Goal: Task Accomplishment & Management: Complete application form

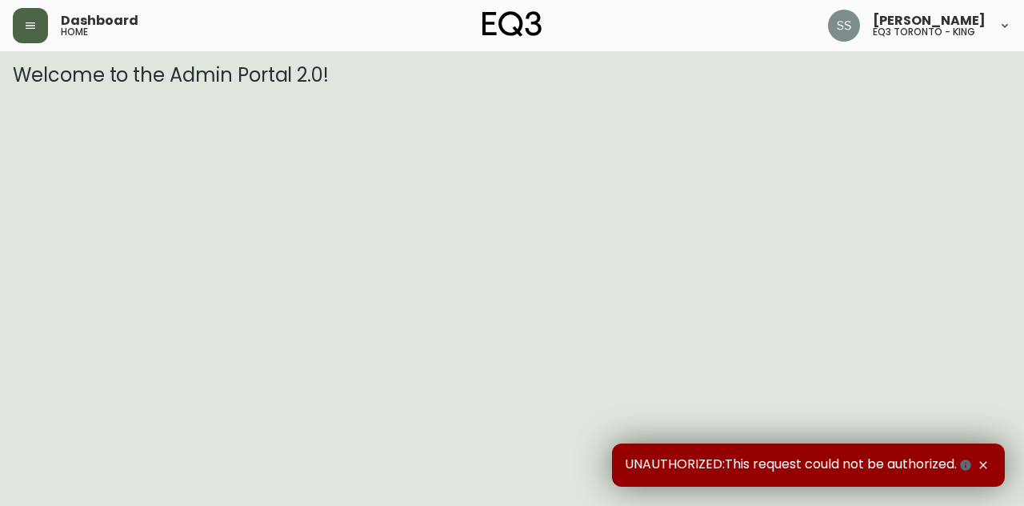
click at [28, 29] on icon "button" at bounding box center [30, 25] width 13 height 13
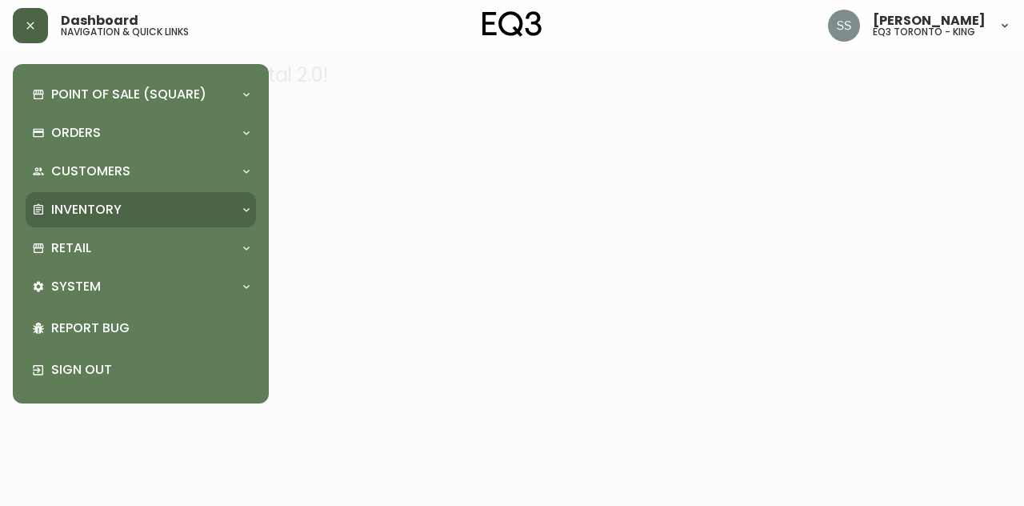
click at [166, 217] on div "Inventory" at bounding box center [133, 210] width 202 height 18
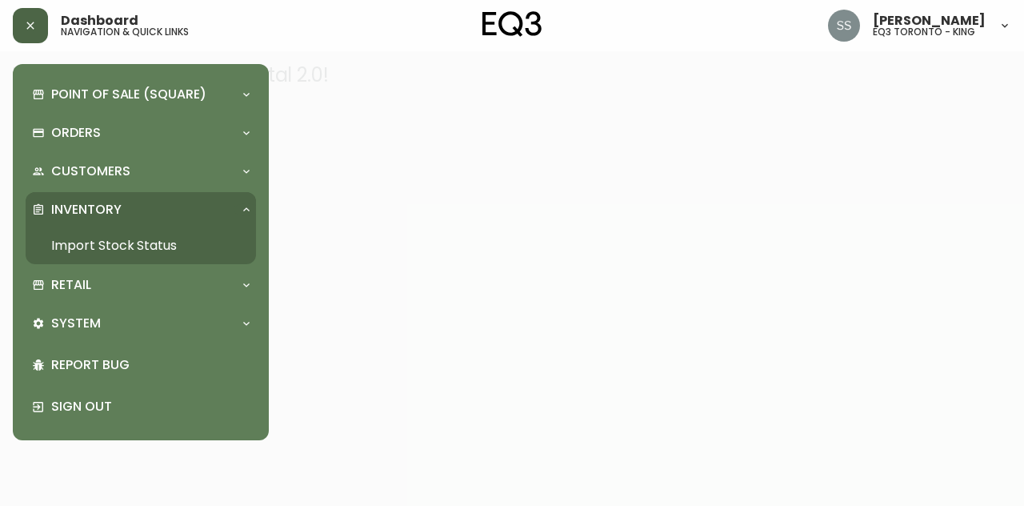
click at [214, 250] on link "Import Stock Status" at bounding box center [141, 245] width 230 height 37
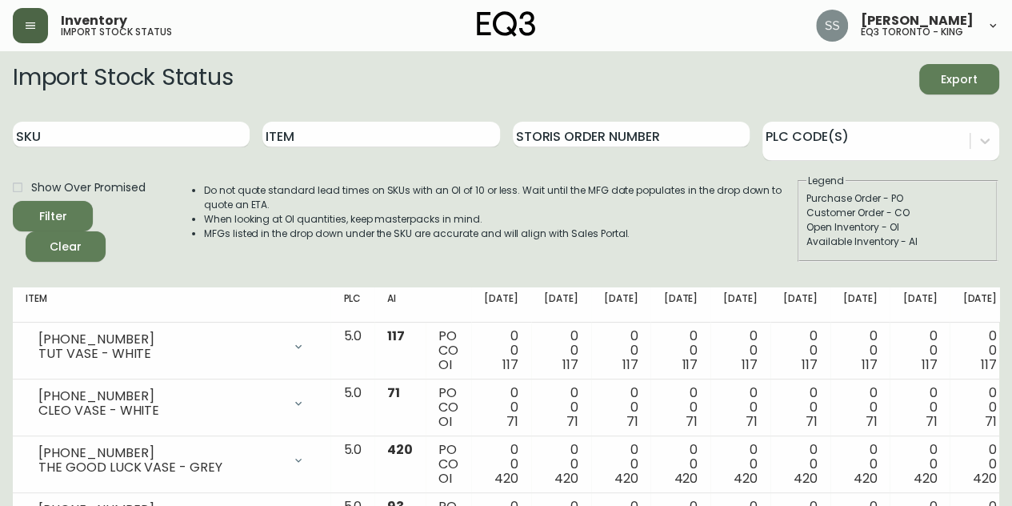
click at [139, 262] on div "Import Stock Status Export SKU Item Storis Order Number PLC Code(s) Show Over P…" at bounding box center [506, 169] width 987 height 210
click at [168, 136] on input "SKU" at bounding box center [131, 135] width 237 height 26
paste input "3060-223-13"
type input "3060-223-13"
click at [64, 201] on button "Filter" at bounding box center [53, 216] width 80 height 30
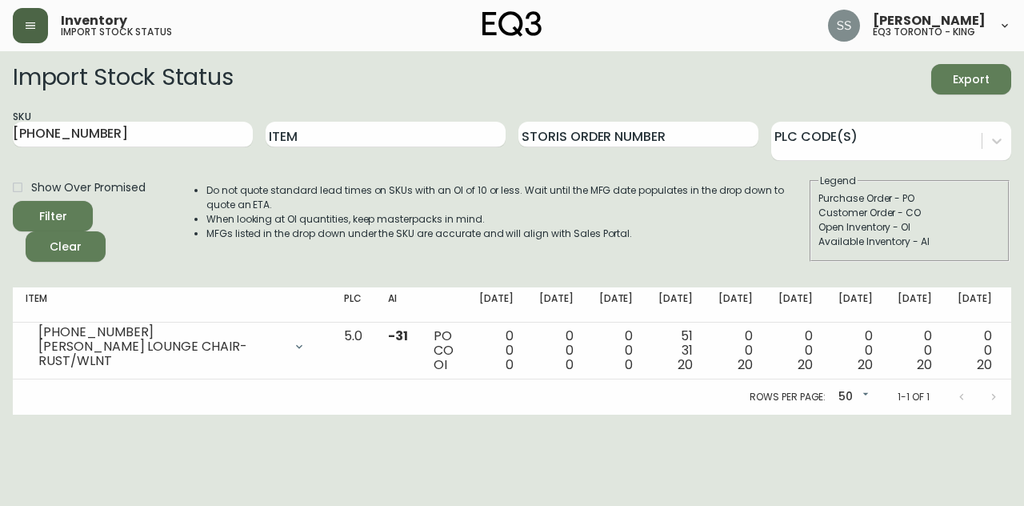
click at [26, 28] on icon "button" at bounding box center [31, 25] width 10 height 6
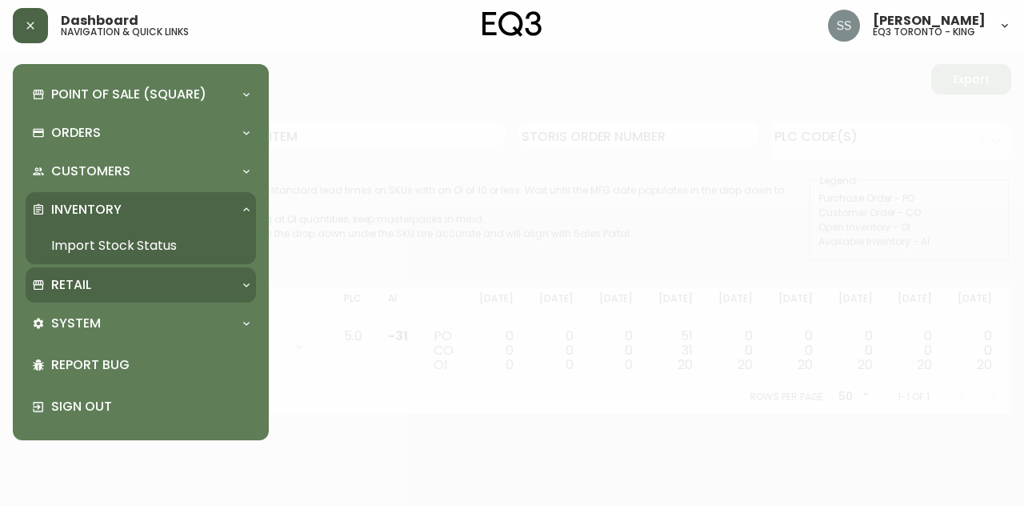
click at [149, 286] on div "Retail" at bounding box center [133, 285] width 202 height 18
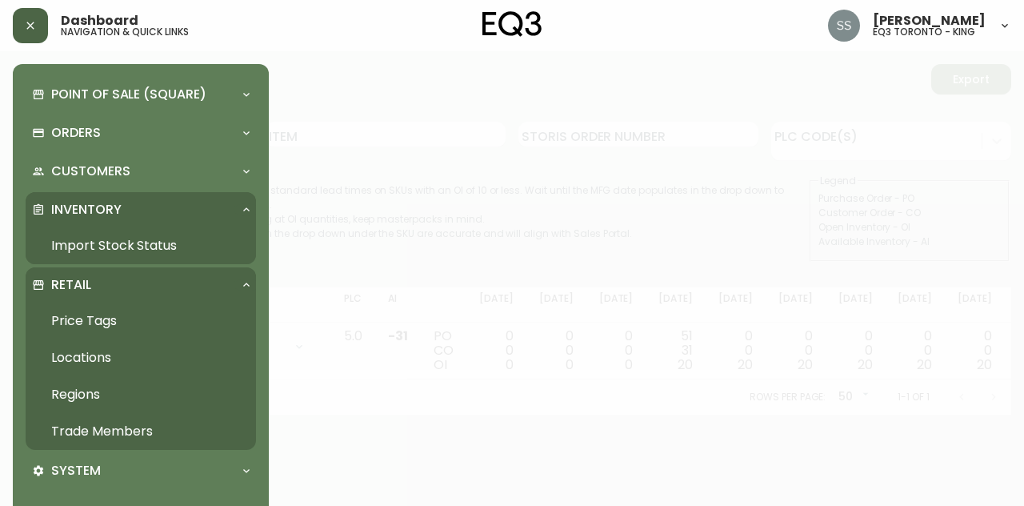
click at [140, 427] on link "Trade Members" at bounding box center [141, 431] width 230 height 37
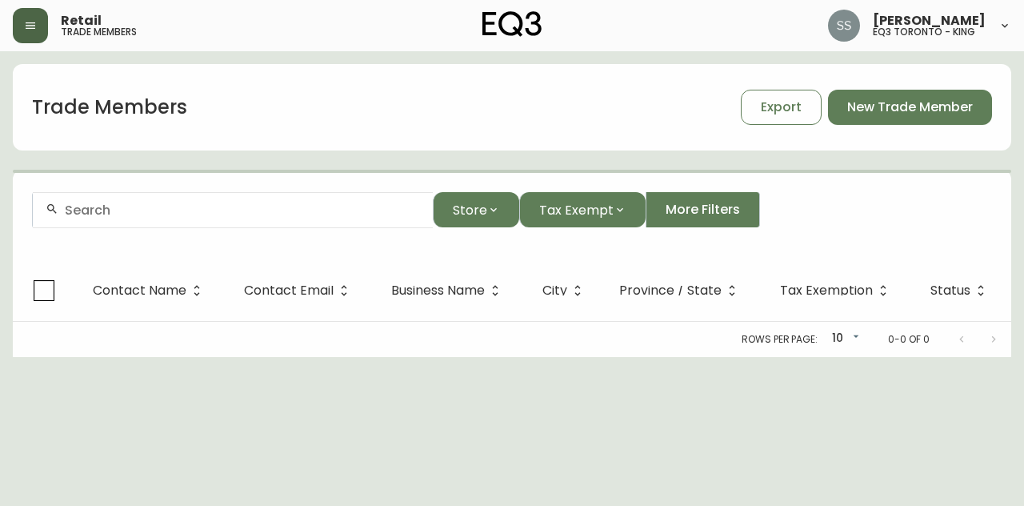
click at [152, 220] on div at bounding box center [233, 210] width 400 height 36
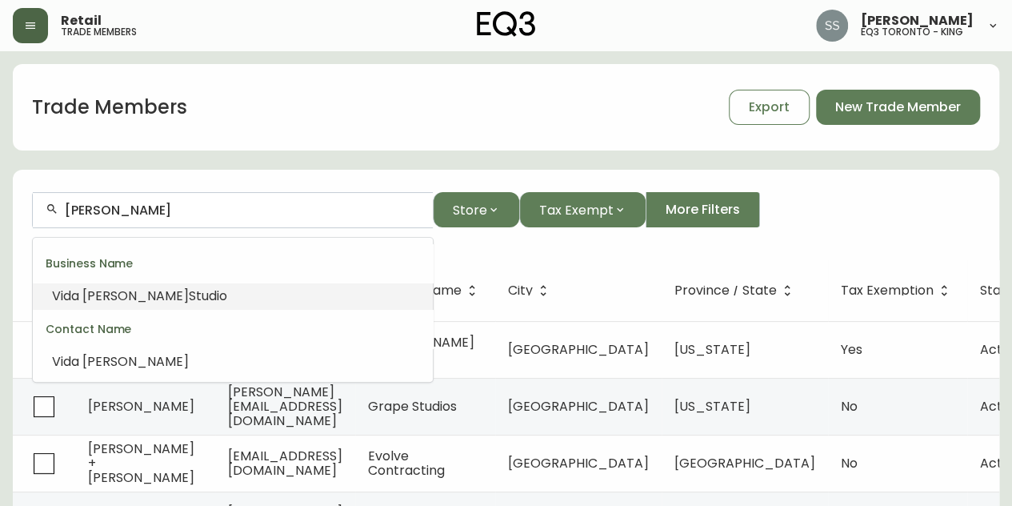
click at [182, 308] on li "Vida Chang Studio" at bounding box center [233, 295] width 400 height 27
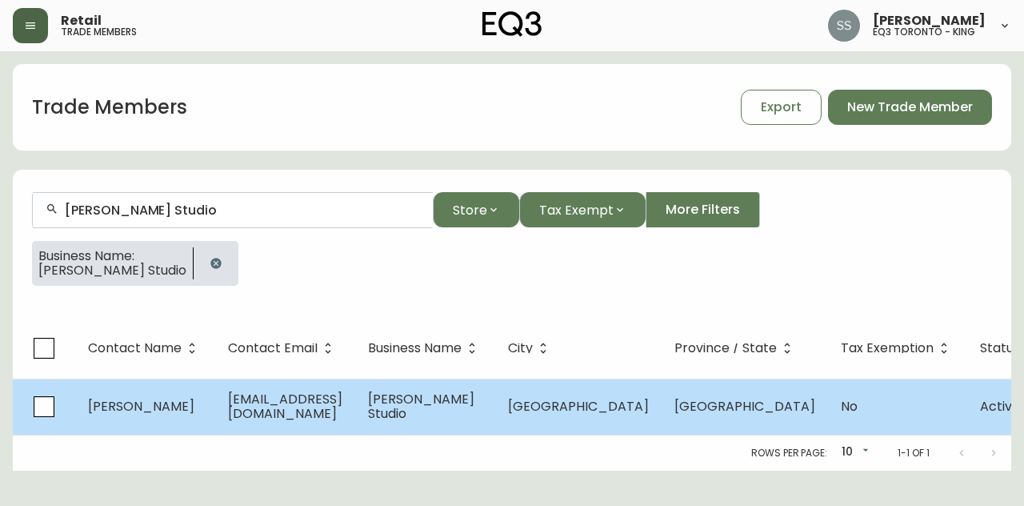
type input "Vida Chang Studio"
click at [478, 390] on td "Vida Chang Studio" at bounding box center [425, 406] width 140 height 56
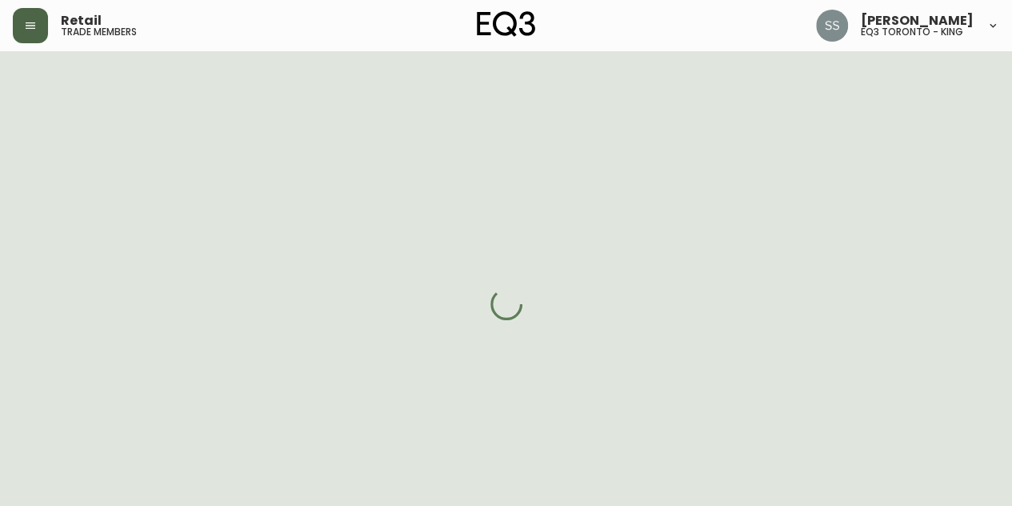
select select "ON"
select select "CA"
select select "CA_EN"
select select "Advertisement"
select select "Other"
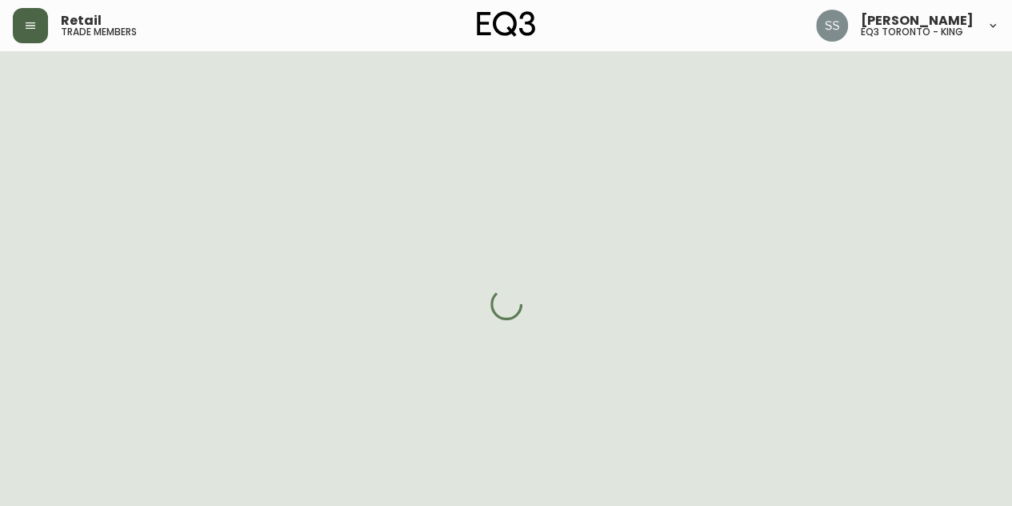
select select "cjw10z96r007p6gs0hn5531do"
select select "false"
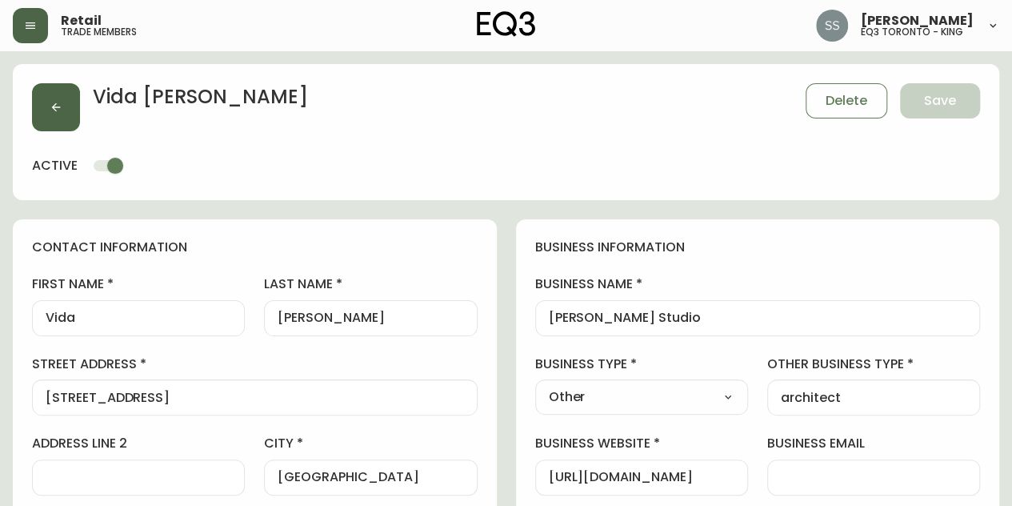
click at [34, 114] on button "button" at bounding box center [56, 107] width 48 height 48
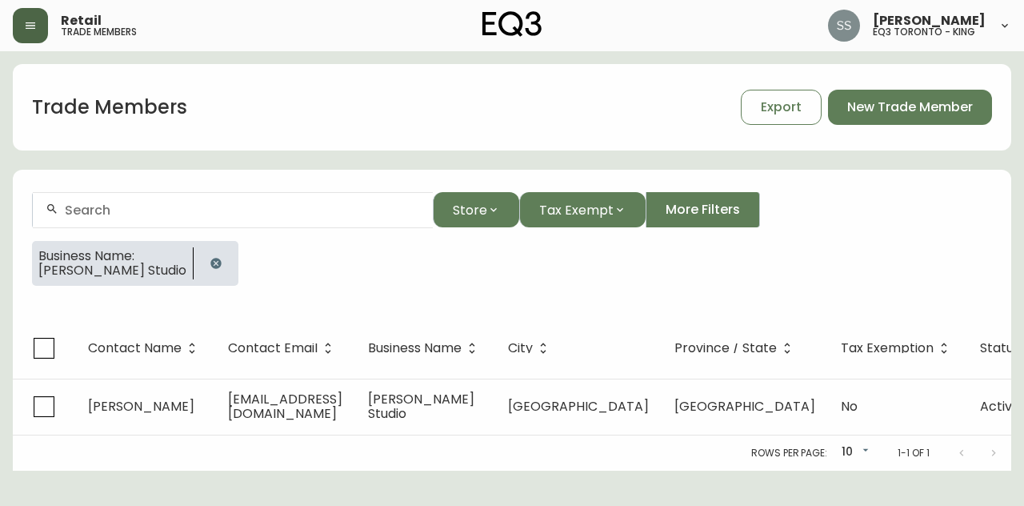
click at [282, 210] on input "text" at bounding box center [242, 209] width 355 height 15
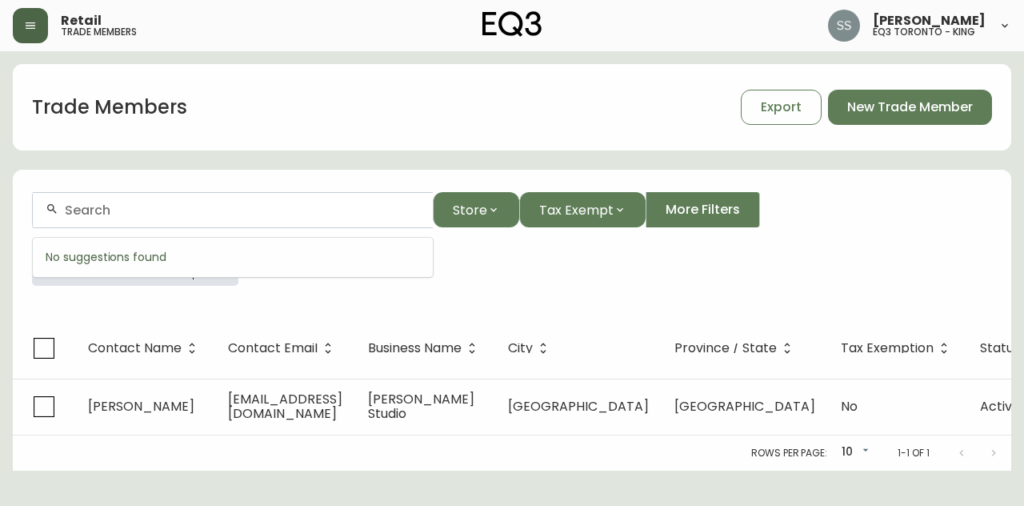
paste input "sarah@seineninteriors.ca>"
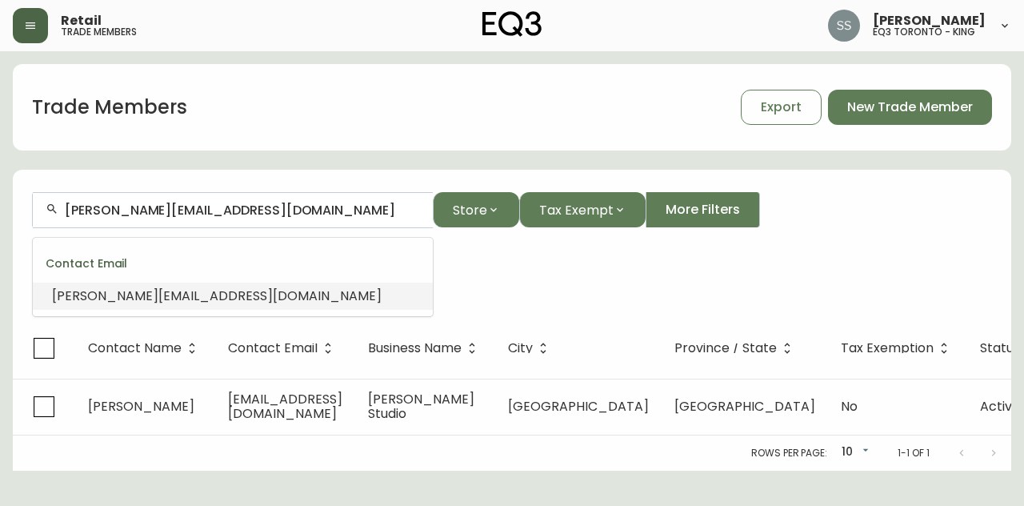
click at [304, 299] on li "sarah@seineninteriors.ca" at bounding box center [233, 295] width 400 height 27
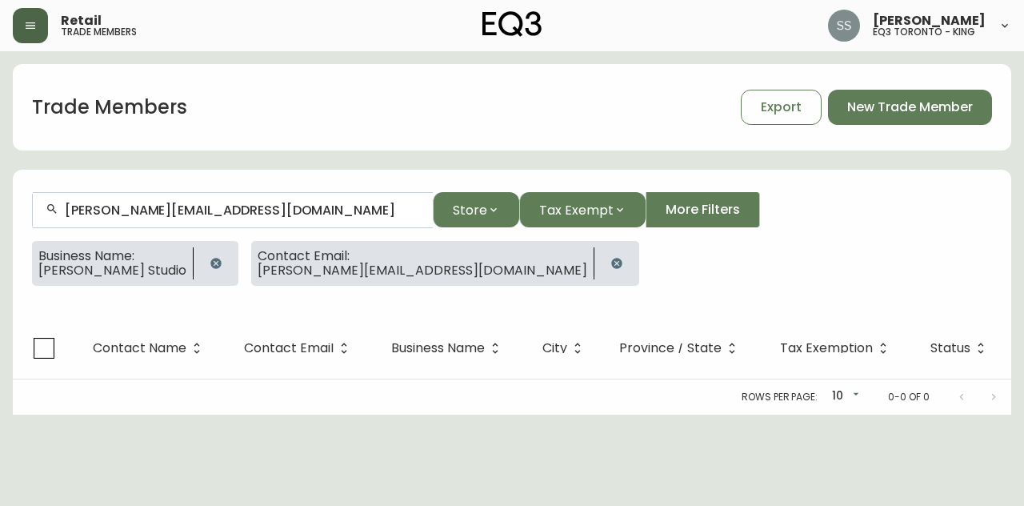
click at [210, 262] on icon "button" at bounding box center [216, 263] width 13 height 13
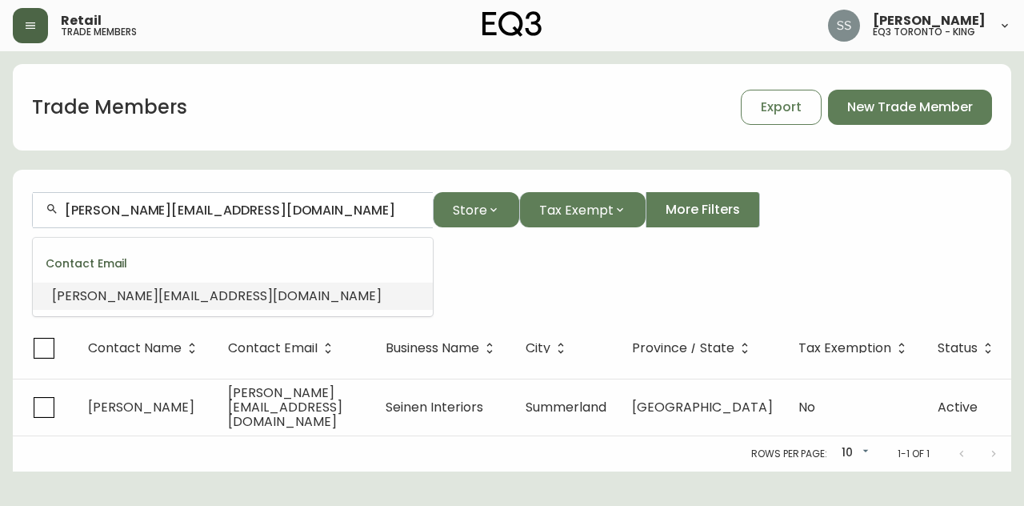
drag, startPoint x: 254, startPoint y: 214, endPoint x: 0, endPoint y: 197, distance: 255.1
click at [0, 197] on main "Trade Members Export New Trade Member sarah@seineninteriors.ca Store Tax Exempt…" at bounding box center [512, 261] width 1024 height 420
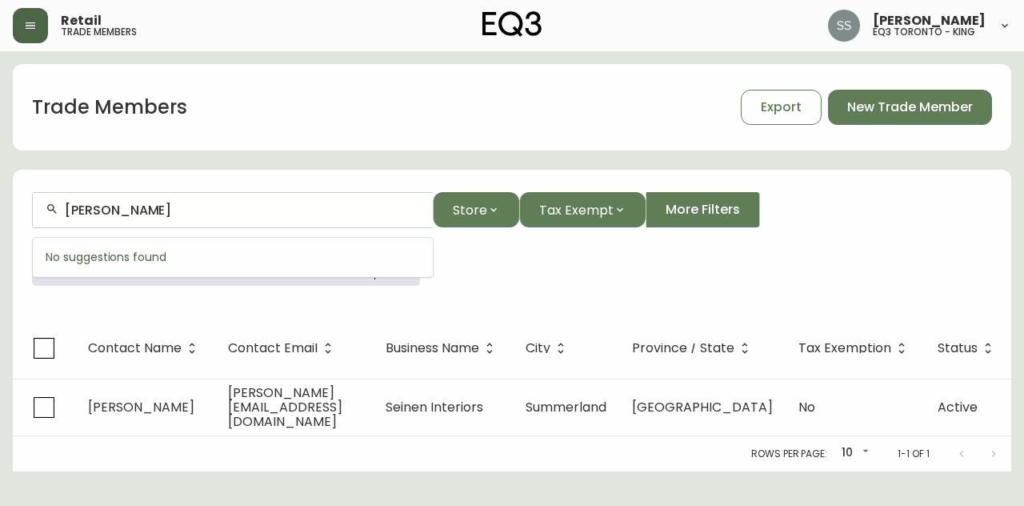
type input "RILEY SNELL"
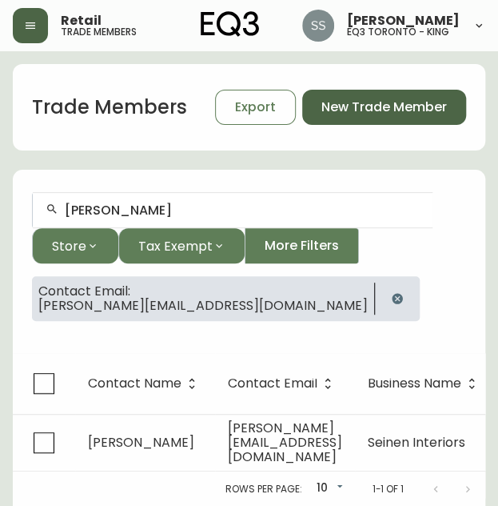
click at [388, 105] on span "New Trade Member" at bounding box center [385, 107] width 126 height 18
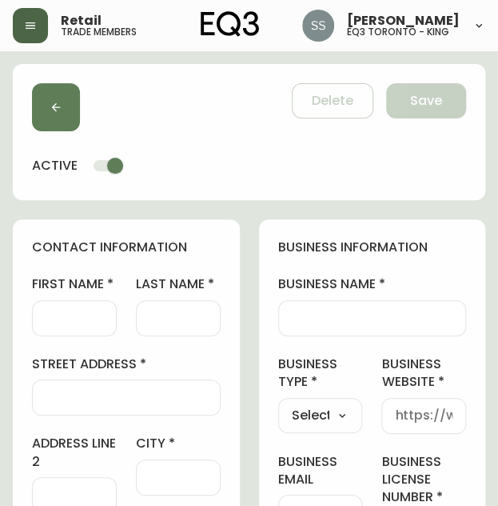
click at [108, 314] on div at bounding box center [74, 318] width 85 height 36
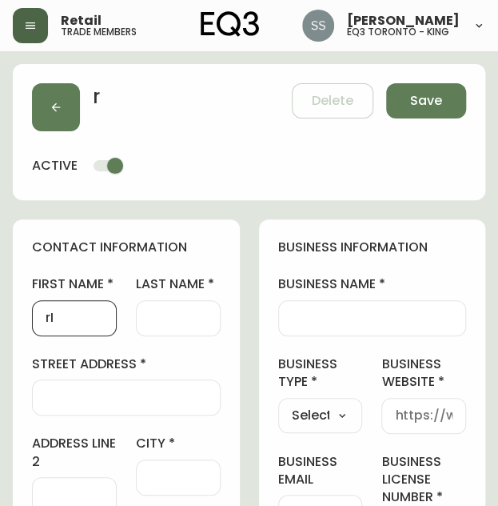
type input "r"
type input "Riley"
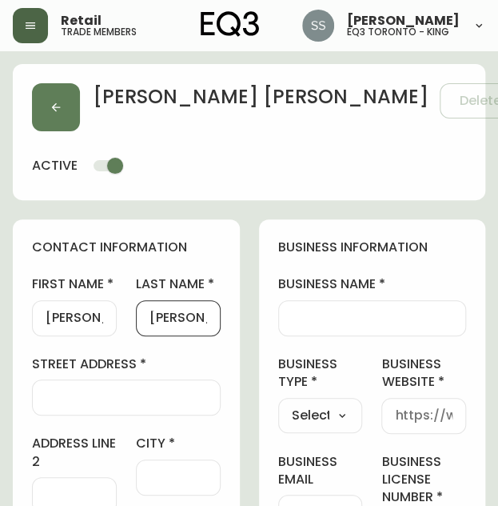
type input "Snelling"
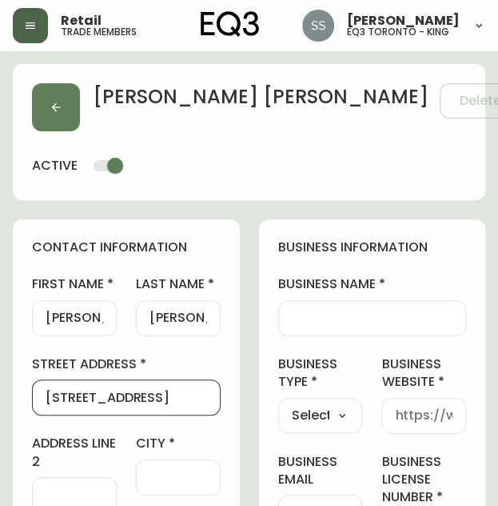
type input "237 Lakewood Drive"
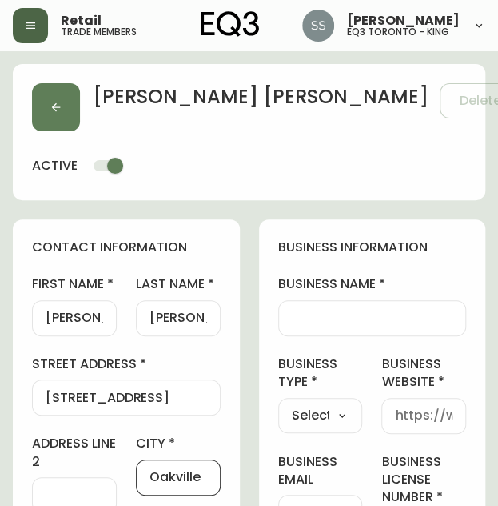
type input "Oakville"
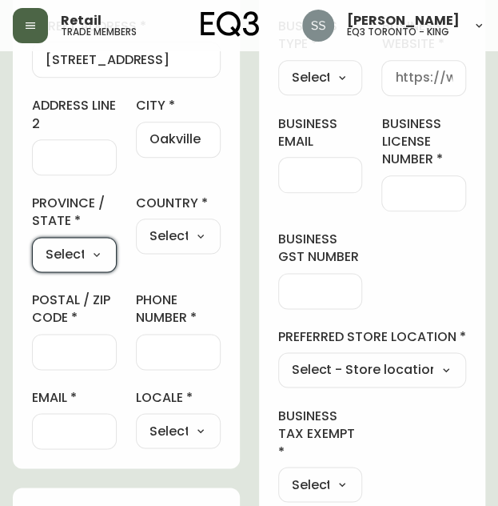
click at [82, 353] on input "postal / zip code" at bounding box center [75, 351] width 58 height 15
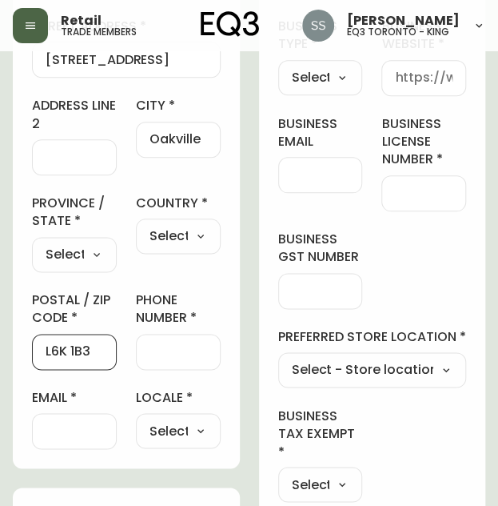
type input "L6K 1B3"
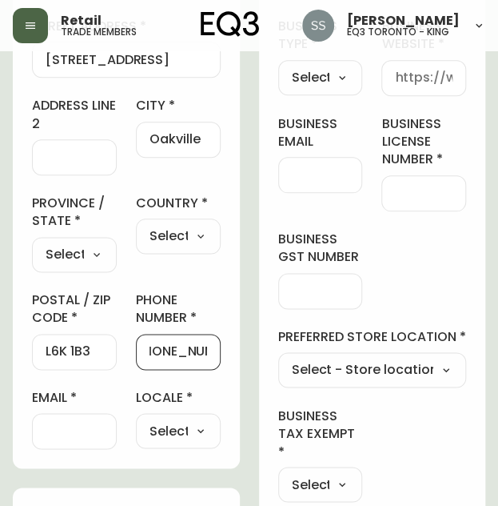
scroll to position [0, 28]
type input "905 399 3589"
click at [91, 425] on input "email" at bounding box center [75, 430] width 58 height 15
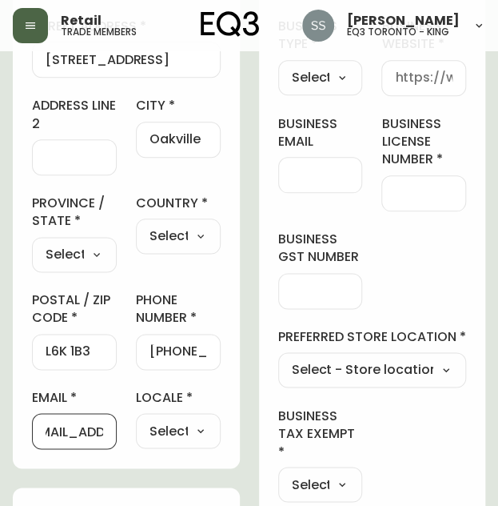
scroll to position [0, 142]
type input "rileysnelling.photo@gmail.com"
click at [202, 431] on select "Select CA_EN CA_FR US_EN" at bounding box center [178, 430] width 85 height 24
select select "CA_EN"
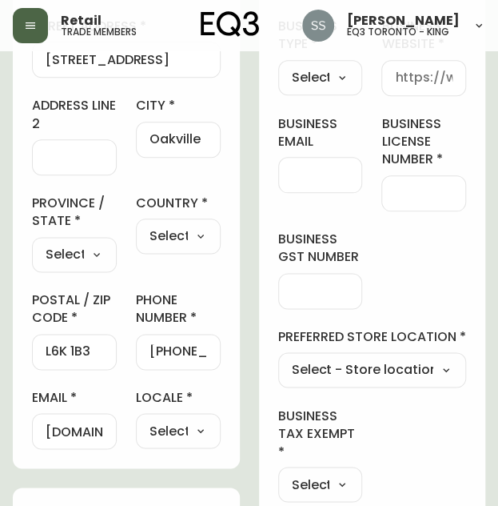
click at [136, 418] on select "Select CA_EN CA_FR US_EN" at bounding box center [178, 430] width 85 height 24
type input "CA_EN"
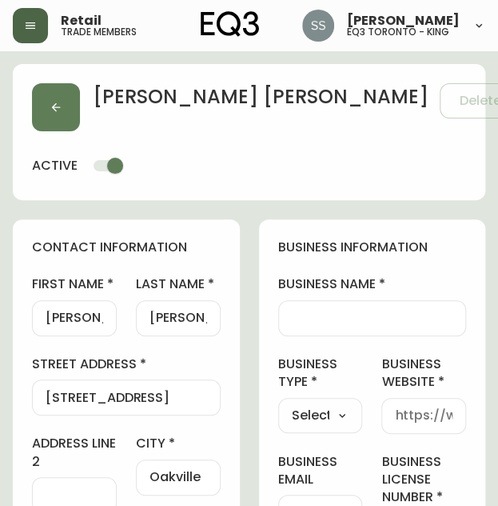
click at [354, 328] on div at bounding box center [372, 318] width 189 height 36
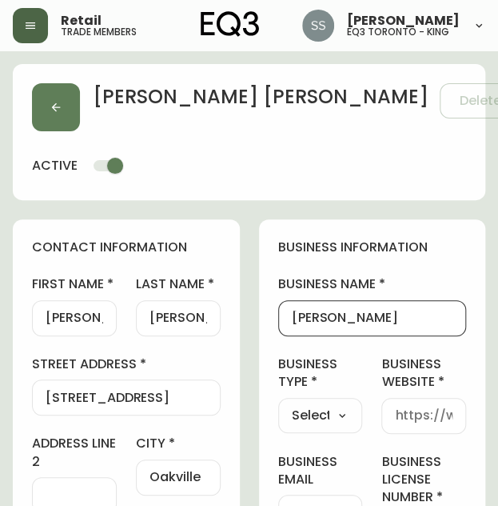
click at [325, 315] on input "Riley Snelling" at bounding box center [373, 317] width 162 height 15
type input "Riley W. Snelling"
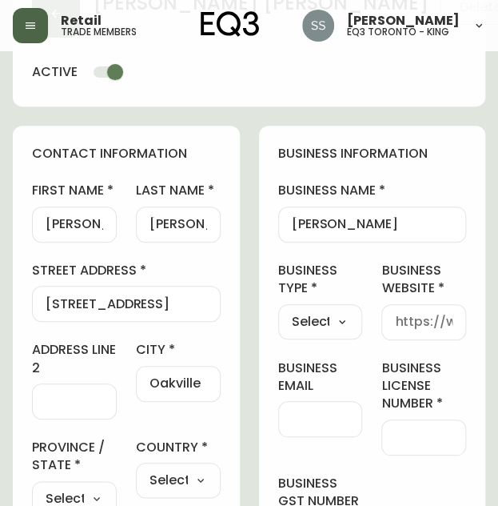
scroll to position [160, 0]
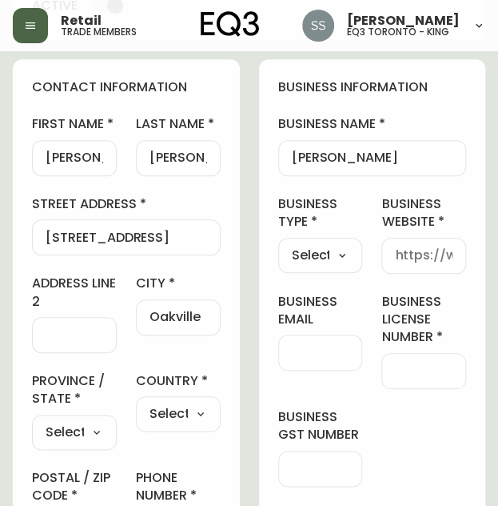
click at [344, 260] on select "Select Interior Designer Architect Home Builder Contractor Real Estate Agent Ho…" at bounding box center [320, 255] width 85 height 24
select select "Other"
click at [278, 243] on select "Select Interior Designer Architect Home Builder Contractor Real Estate Agent Ho…" at bounding box center [320, 255] width 85 height 24
type input "Other"
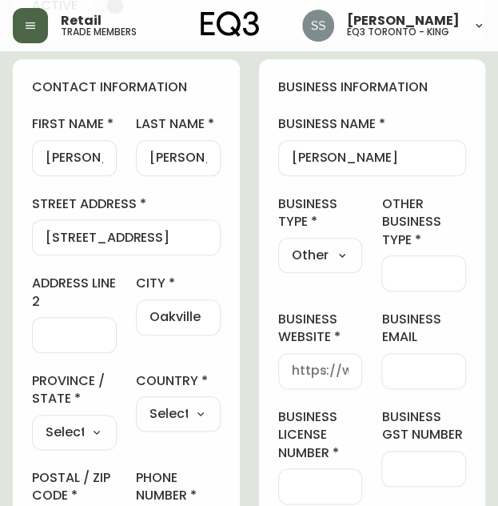
click at [438, 282] on div at bounding box center [424, 273] width 85 height 36
type input "a"
type input "Anony Referal"
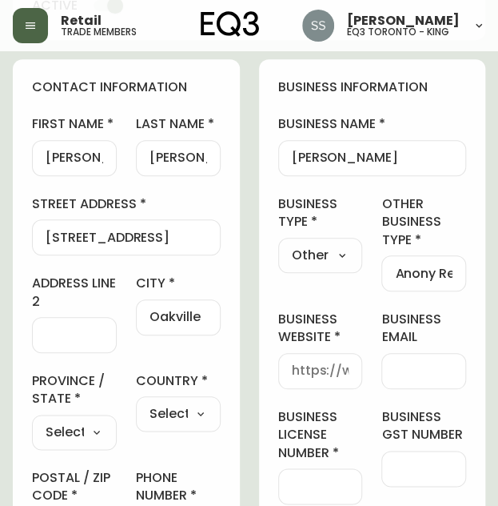
click at [171, 78] on h4 "contact information" at bounding box center [126, 87] width 189 height 18
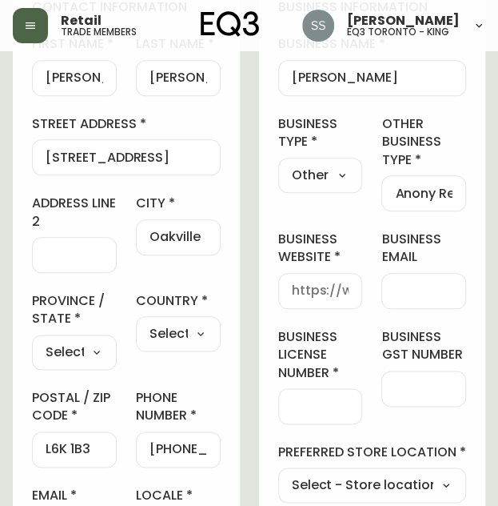
click at [323, 292] on input "business website" at bounding box center [321, 290] width 58 height 15
click at [437, 286] on input "business email" at bounding box center [424, 290] width 58 height 15
click at [316, 216] on div "business information business name Riley W. Snelling business type Other Select…" at bounding box center [372, 308] width 227 height 658
click at [334, 406] on input "business license number" at bounding box center [321, 405] width 58 height 15
paste input "271163131"
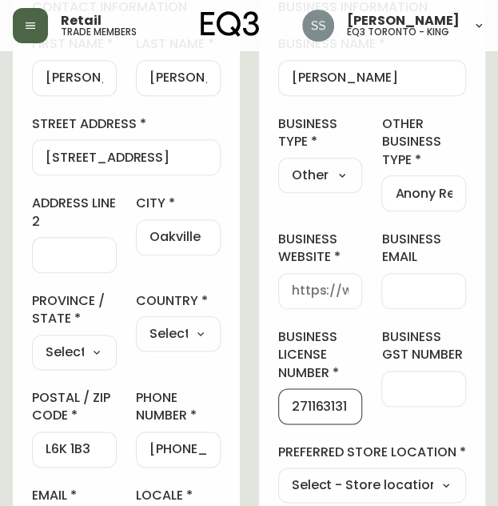
type input "271163131"
click at [428, 391] on input "business gst number" at bounding box center [424, 388] width 58 height 15
paste input "RT0001 79131 2689"
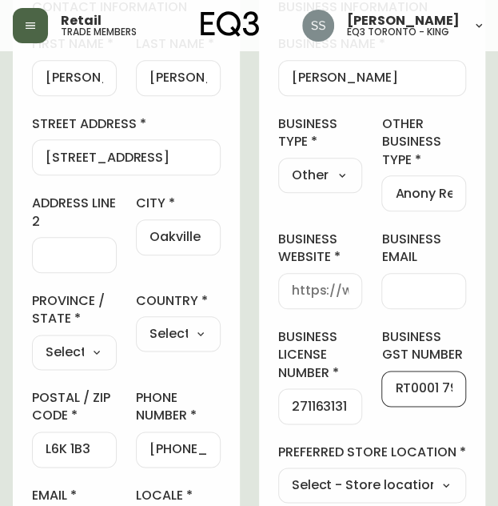
scroll to position [0, 56]
type input "RT0001 79131 2689"
click at [341, 286] on input "business website" at bounding box center [321, 290] width 58 height 15
paste input "https://www.rs-photo.ca/"
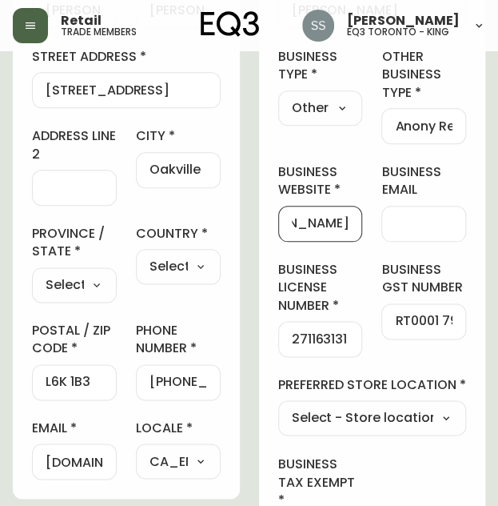
scroll to position [400, 0]
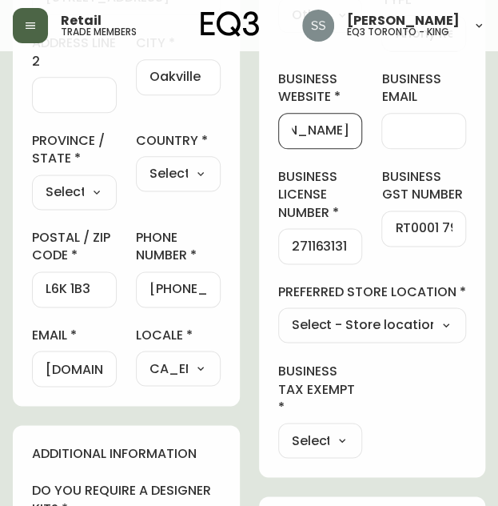
type input "https://www.rs-photo.ca/"
click at [371, 338] on select "Select - Store locations EQ3 Brossard EQ3 Burlington EQ3 Calgary EQ3 Laval - Le…" at bounding box center [372, 326] width 189 height 24
select select "cjw10z96q005b6gs00r6w7pwt"
click at [278, 329] on select "Select - Store locations EQ3 Brossard EQ3 Burlington EQ3 Calgary EQ3 Laval - Le…" at bounding box center [372, 326] width 189 height 24
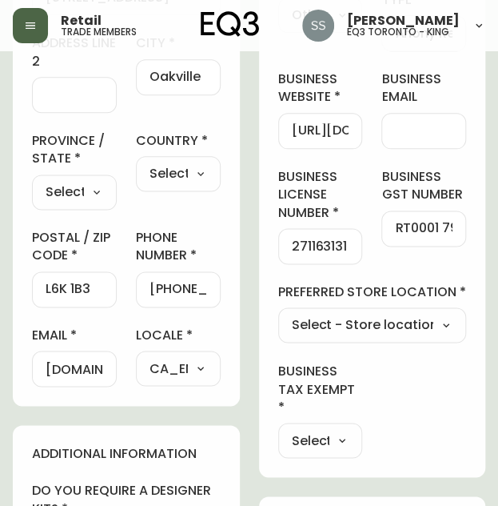
type input "EQ3 Burlington"
click at [423, 407] on div "business information business name Riley W. Snelling business type Other Select…" at bounding box center [372, 148] width 227 height 658
drag, startPoint x: 342, startPoint y: 458, endPoint x: 350, endPoint y: 474, distance: 16.8
click at [342, 452] on select "Select Yes No" at bounding box center [320, 440] width 85 height 24
select select "false"
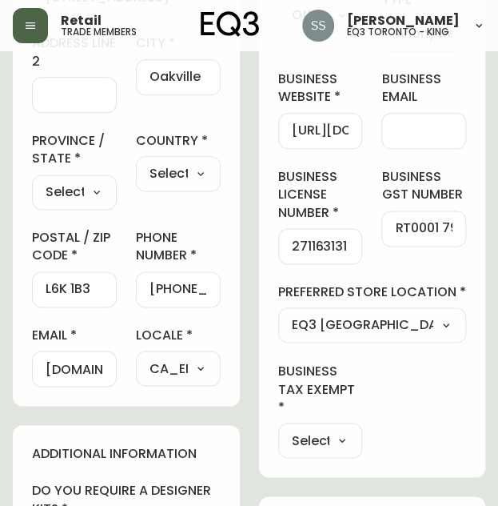
click at [278, 443] on select "Select Yes No" at bounding box center [320, 440] width 85 height 24
type input "No"
click at [407, 406] on div "business information business name Riley W. Snelling business type Other Select…" at bounding box center [372, 148] width 227 height 658
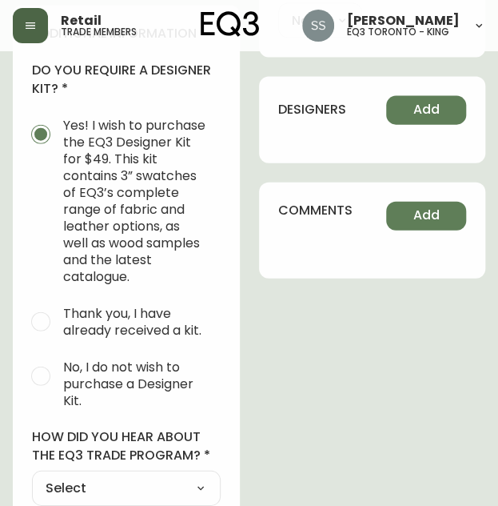
scroll to position [960, 0]
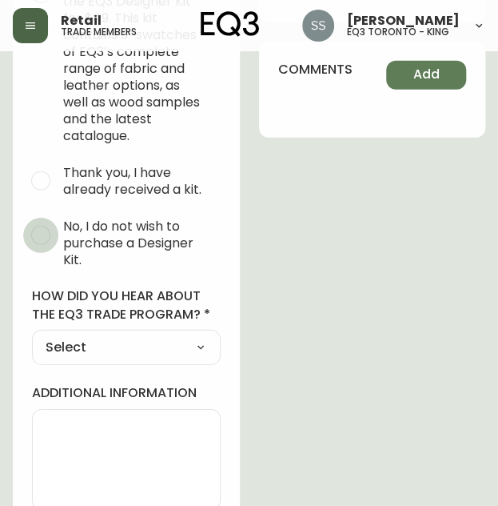
click at [50, 231] on input "No, I do not wish to purchase a Designer Kit." at bounding box center [40, 235] width 35 height 35
radio input "true"
radio input "false"
click at [96, 346] on select "Select Social Media Advertisement Trade Show Outreach from a Trade Rep Other" at bounding box center [126, 347] width 189 height 24
select select "Other"
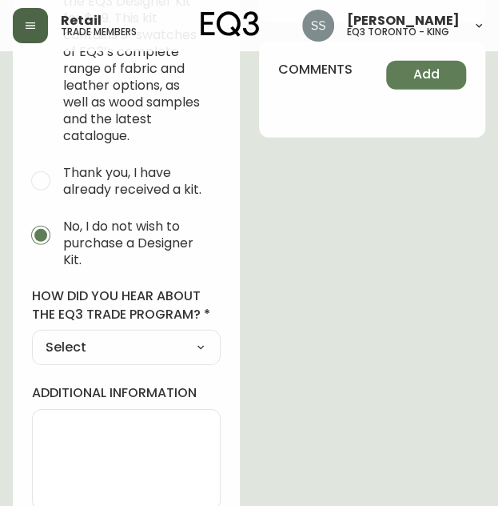
click at [32, 335] on select "Select Social Media Advertisement Trade Show Outreach from a Trade Rep Other" at bounding box center [126, 347] width 189 height 24
type input "Other"
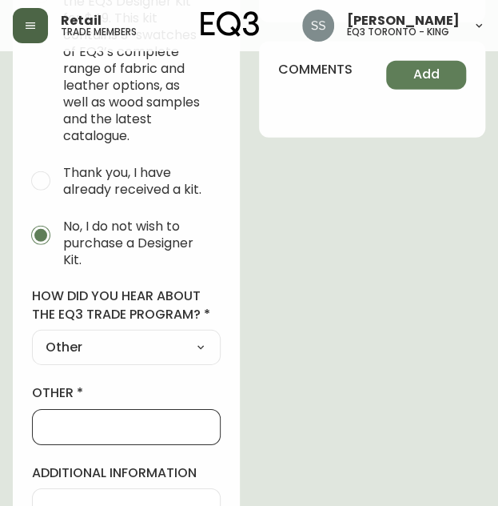
click at [120, 419] on input "other" at bounding box center [127, 426] width 162 height 15
type input "r"
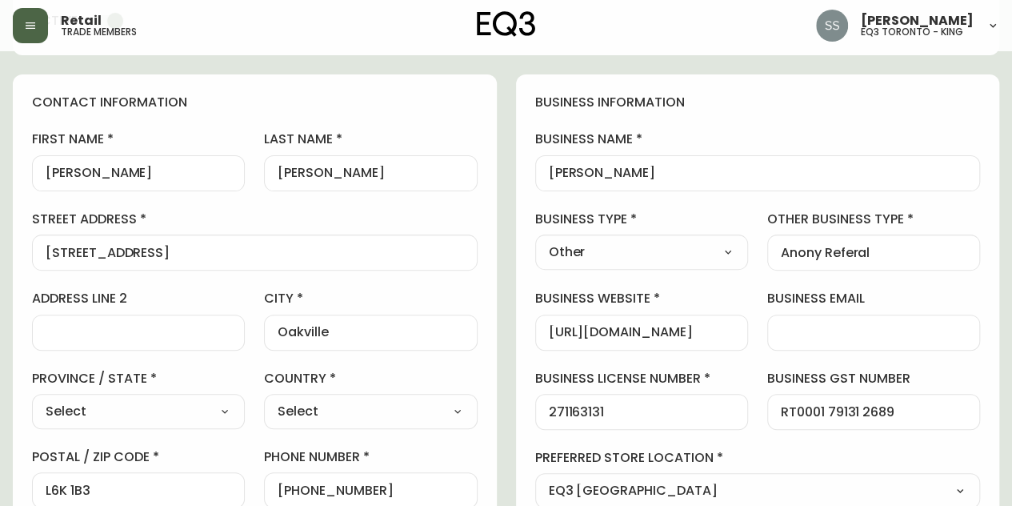
scroll to position [0, 0]
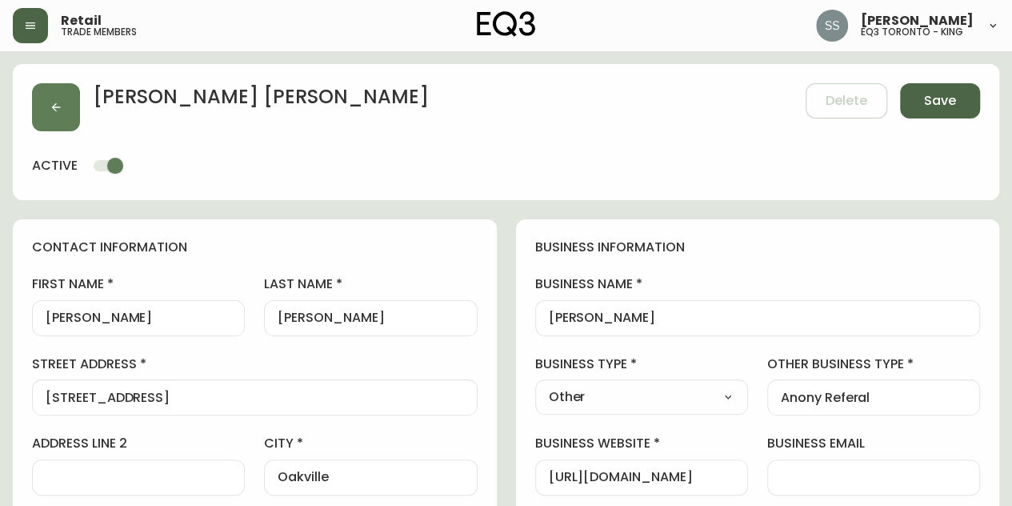
type input "ANONY REFERAL"
click at [945, 95] on span "Save" at bounding box center [940, 101] width 32 height 18
click at [919, 116] on button "Save" at bounding box center [940, 100] width 80 height 35
click at [940, 95] on span "Save" at bounding box center [940, 101] width 32 height 18
